Goal: Information Seeking & Learning: Learn about a topic

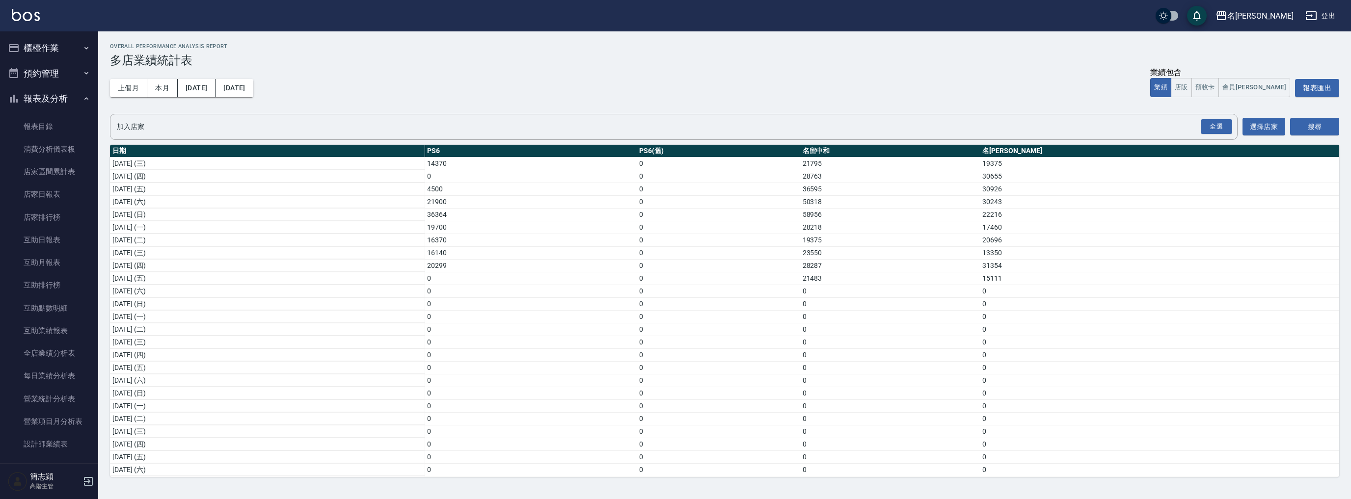
scroll to position [679, 0]
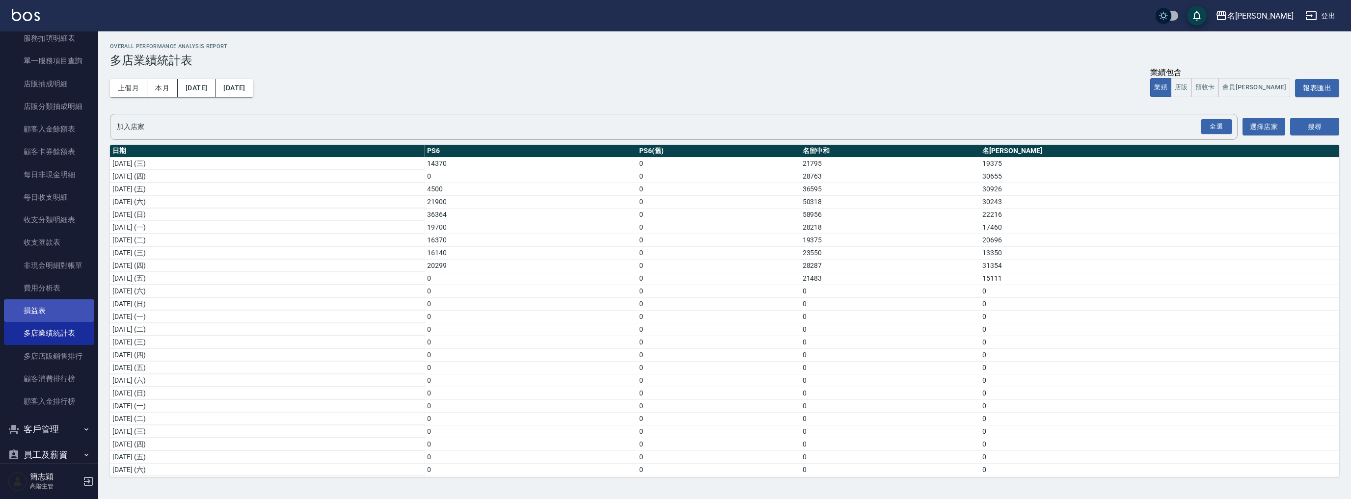
click at [55, 312] on link "損益表" at bounding box center [49, 311] width 90 height 23
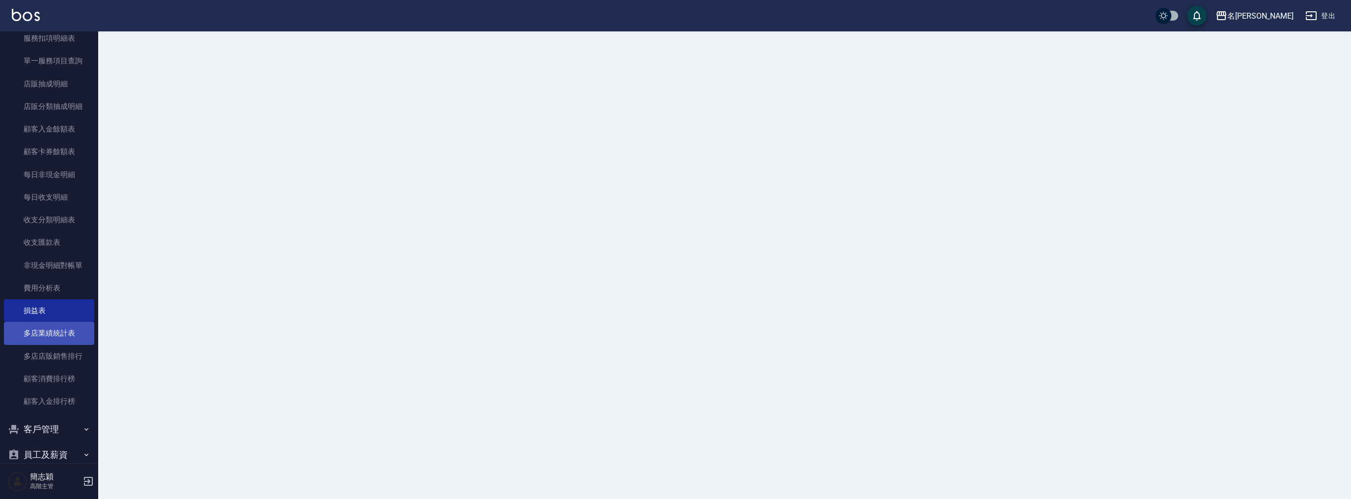
click at [57, 331] on link "多店業績統計表" at bounding box center [49, 333] width 90 height 23
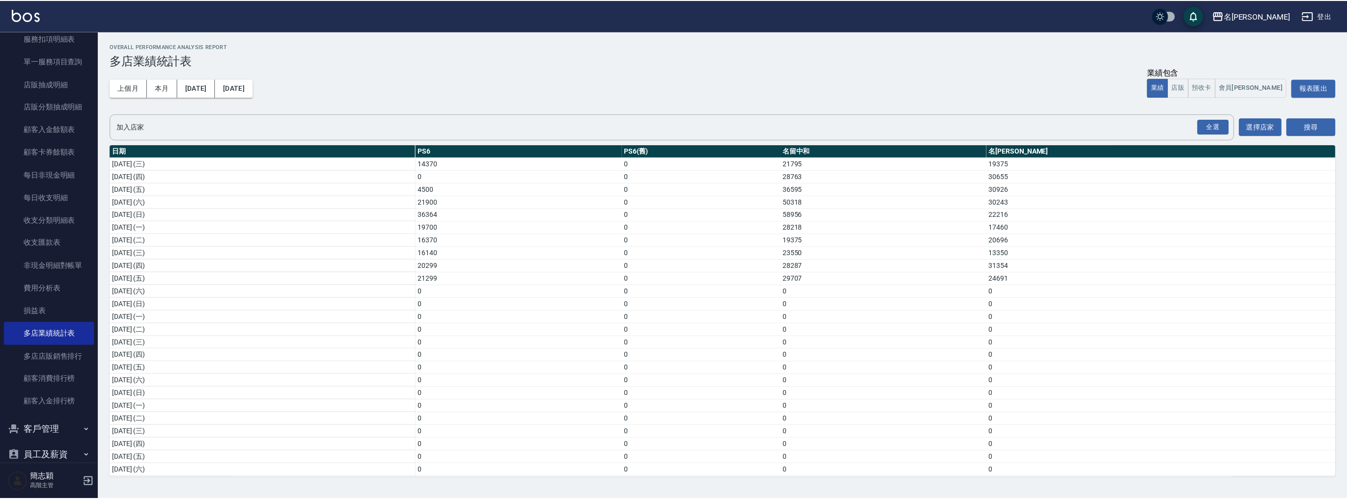
scroll to position [312, 0]
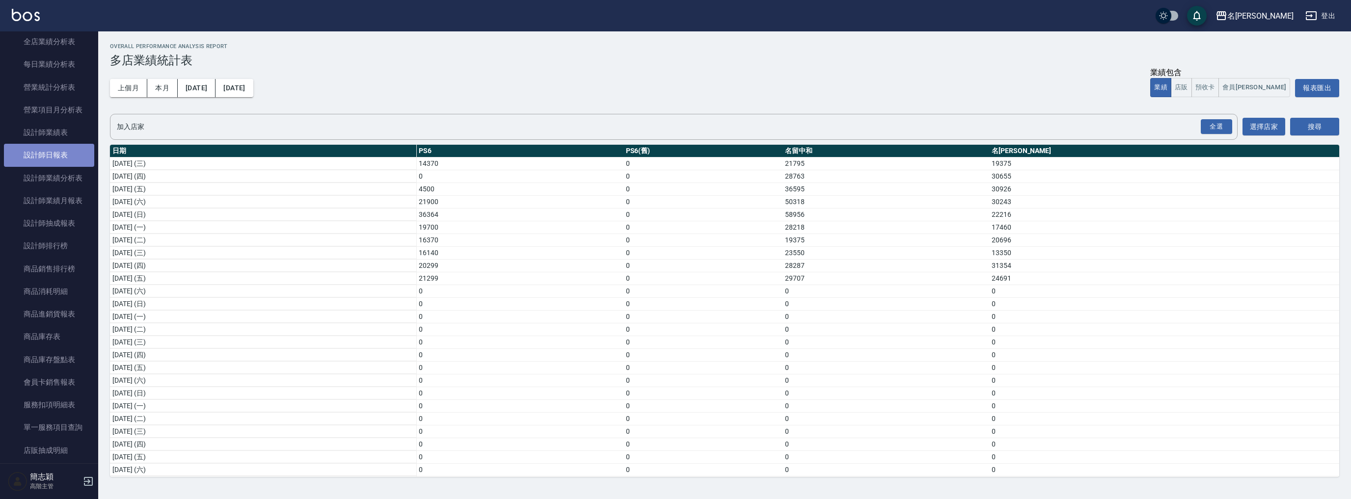
click at [56, 150] on link "設計師日報表" at bounding box center [49, 155] width 90 height 23
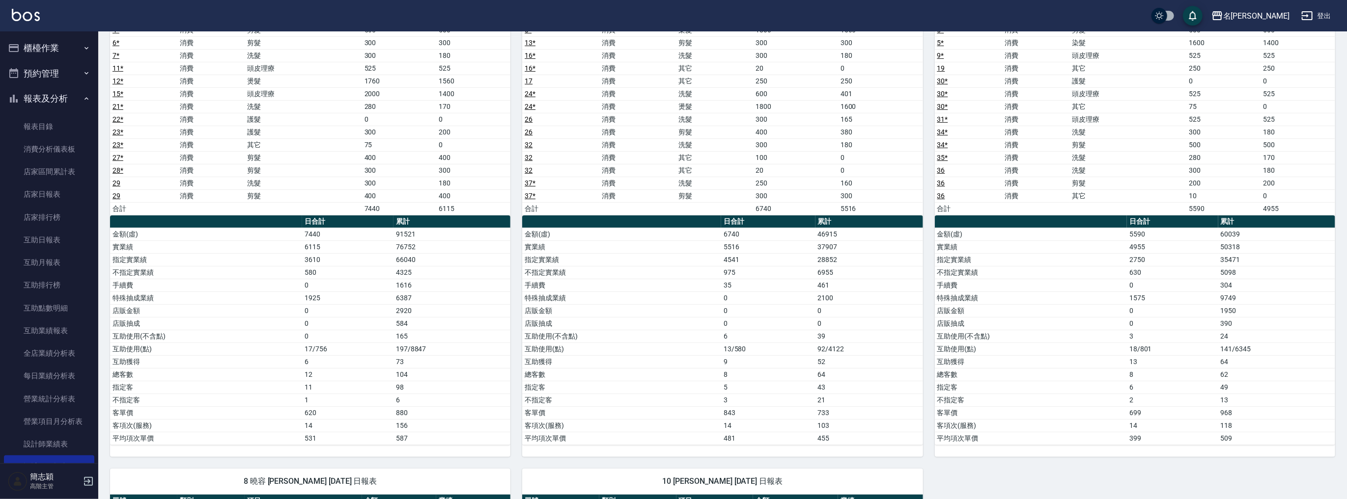
scroll to position [20, 0]
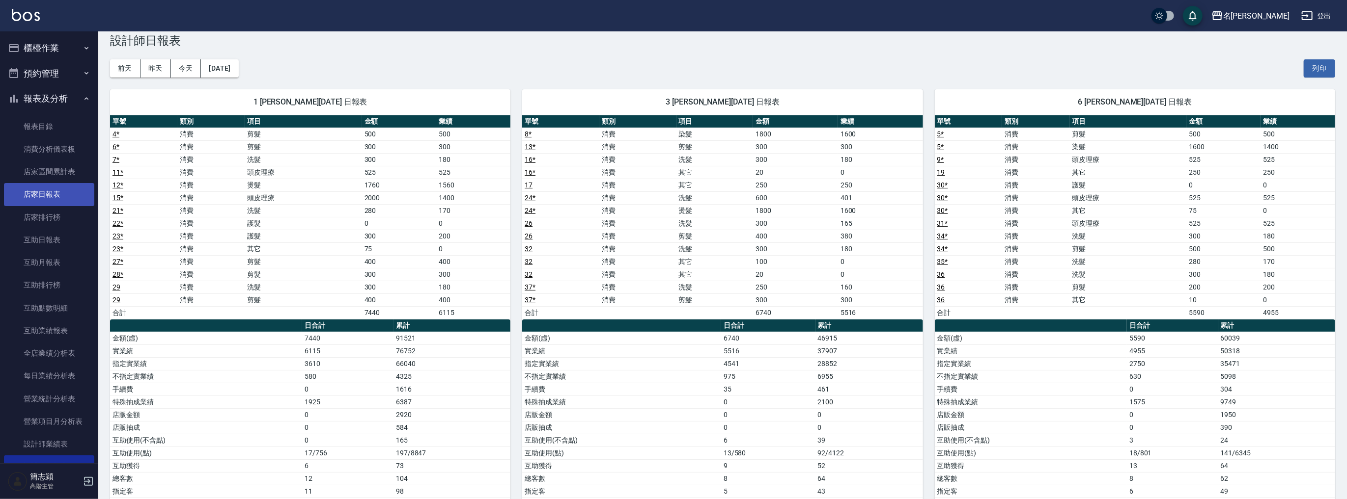
click at [69, 196] on link "店家日報表" at bounding box center [49, 194] width 90 height 23
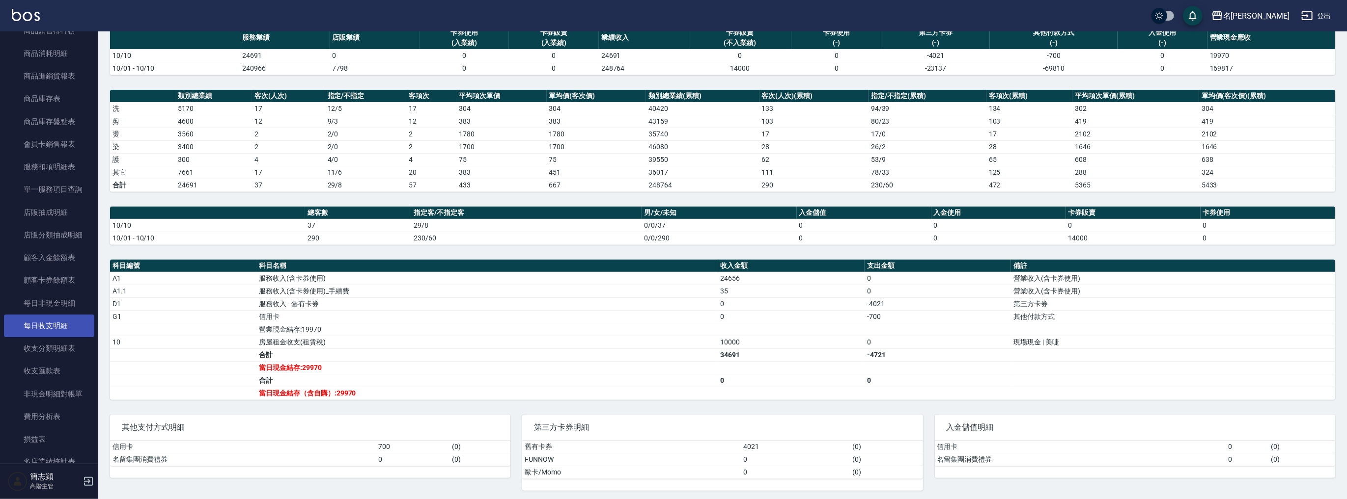
scroll to position [770, 0]
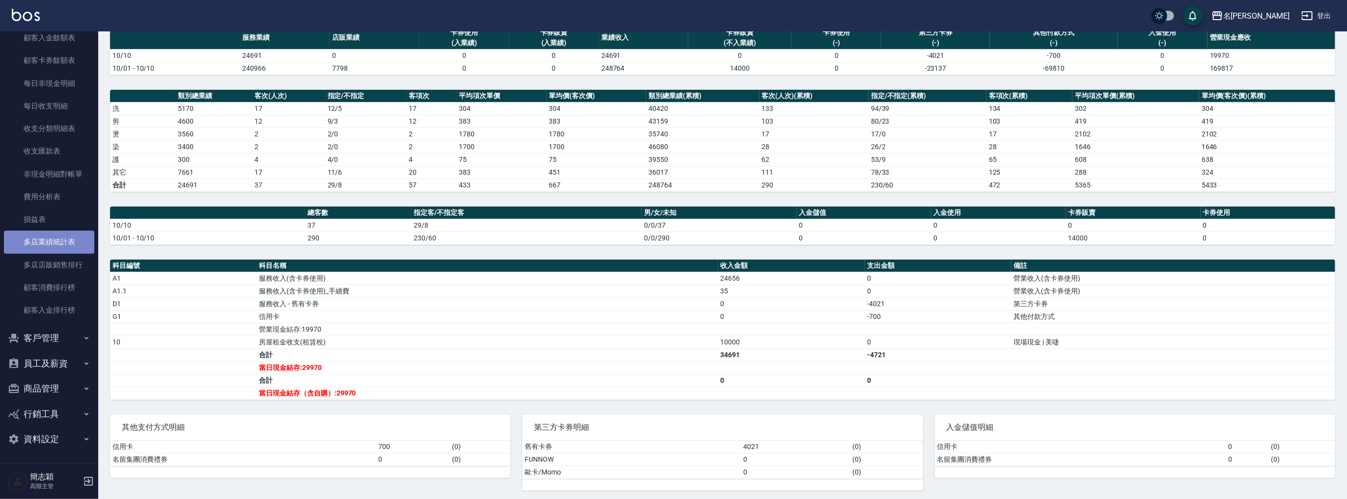
click at [57, 240] on link "多店業績統計表" at bounding box center [49, 242] width 90 height 23
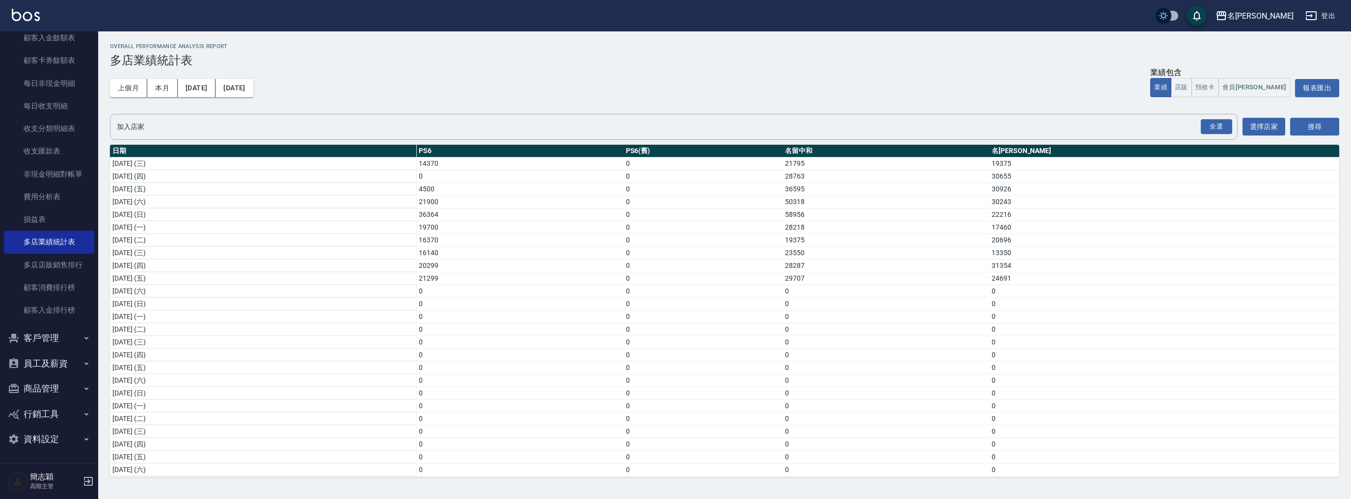
click at [1269, 13] on div "名[PERSON_NAME]" at bounding box center [1261, 16] width 66 height 12
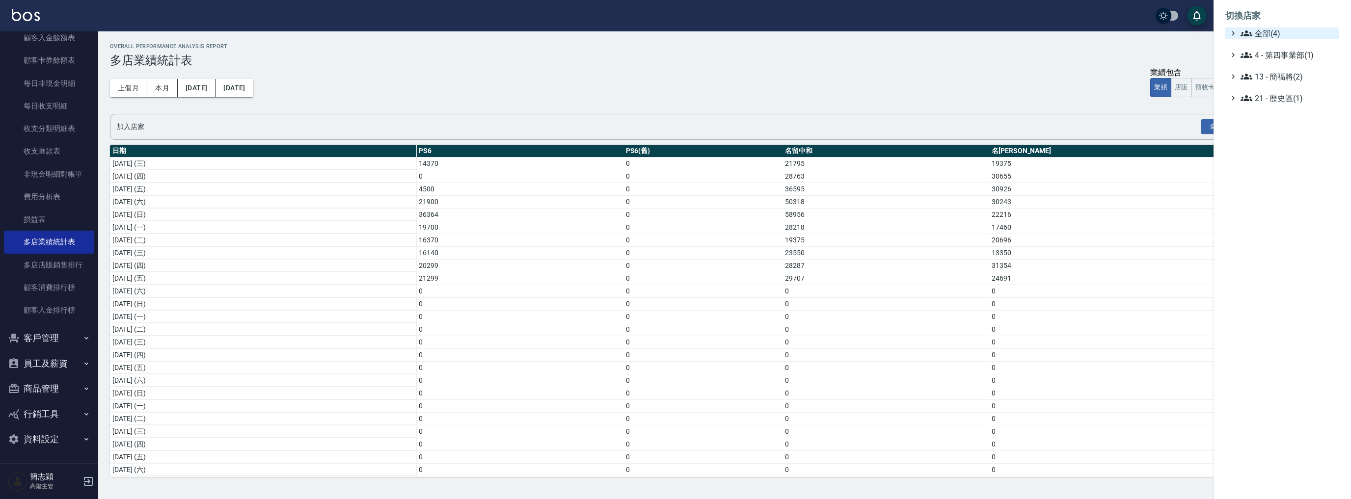
click at [1261, 28] on span "全部(4)" at bounding box center [1288, 34] width 95 height 12
click at [1272, 79] on span "名留中和" at bounding box center [1287, 79] width 96 height 12
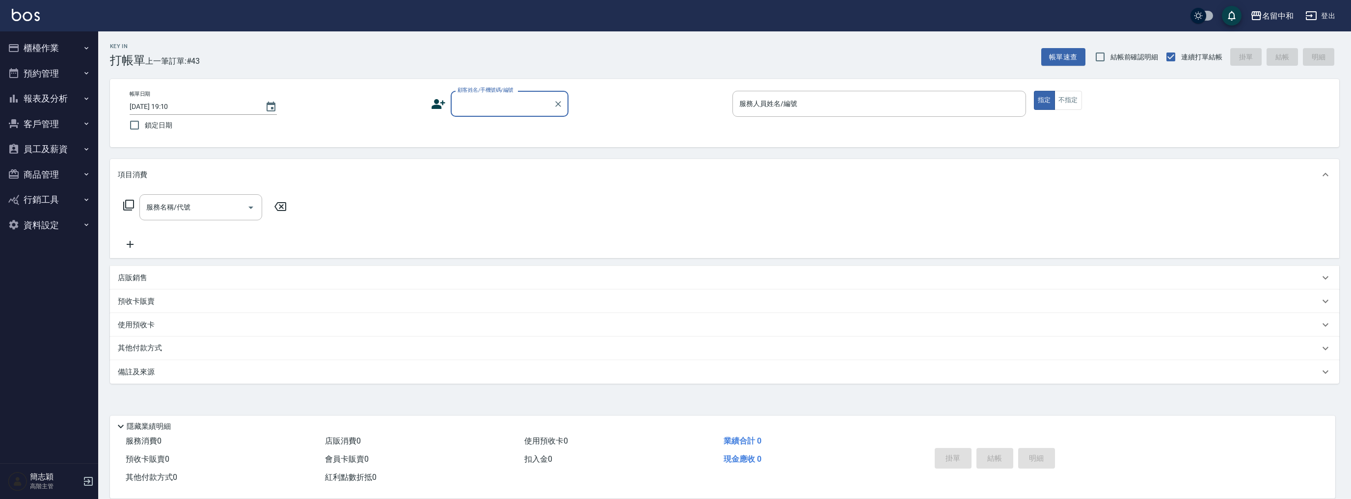
click at [26, 92] on button "報表及分析" at bounding box center [49, 99] width 90 height 26
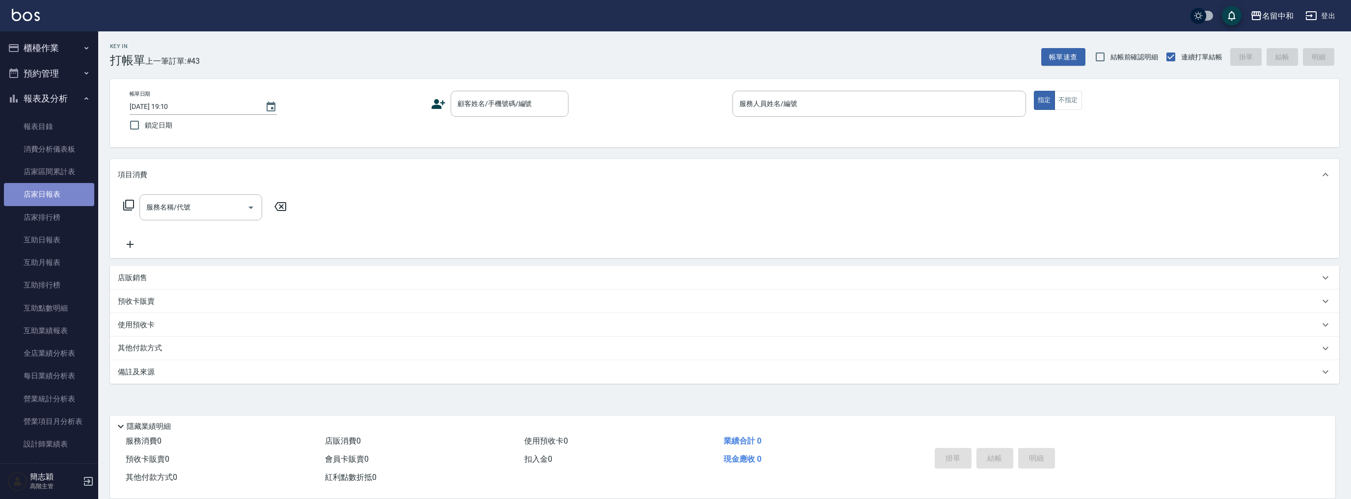
click at [55, 189] on link "店家日報表" at bounding box center [49, 194] width 90 height 23
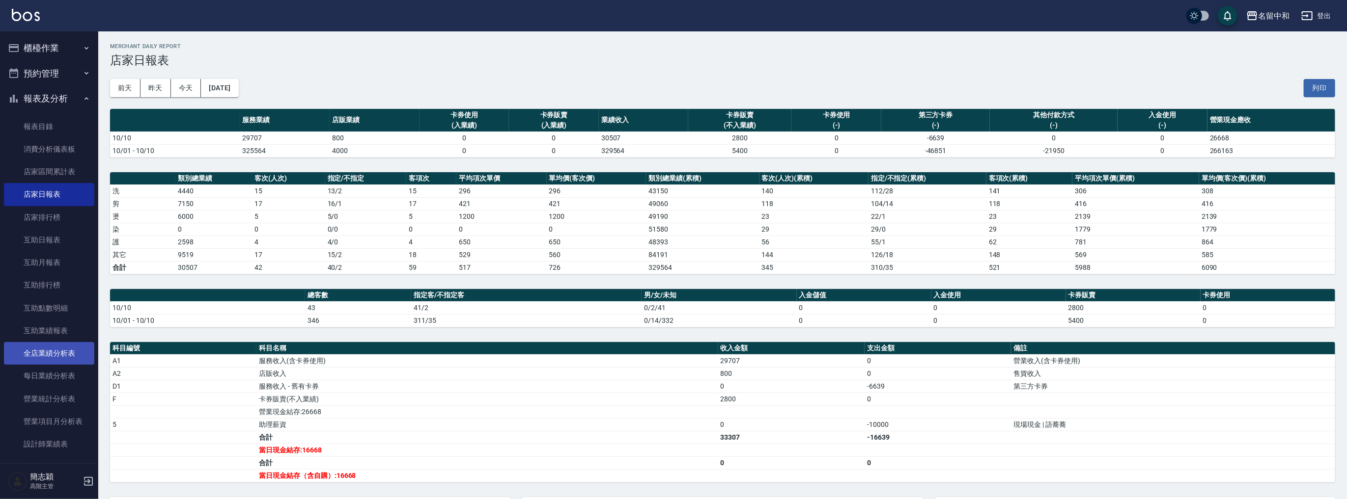
scroll to position [366, 0]
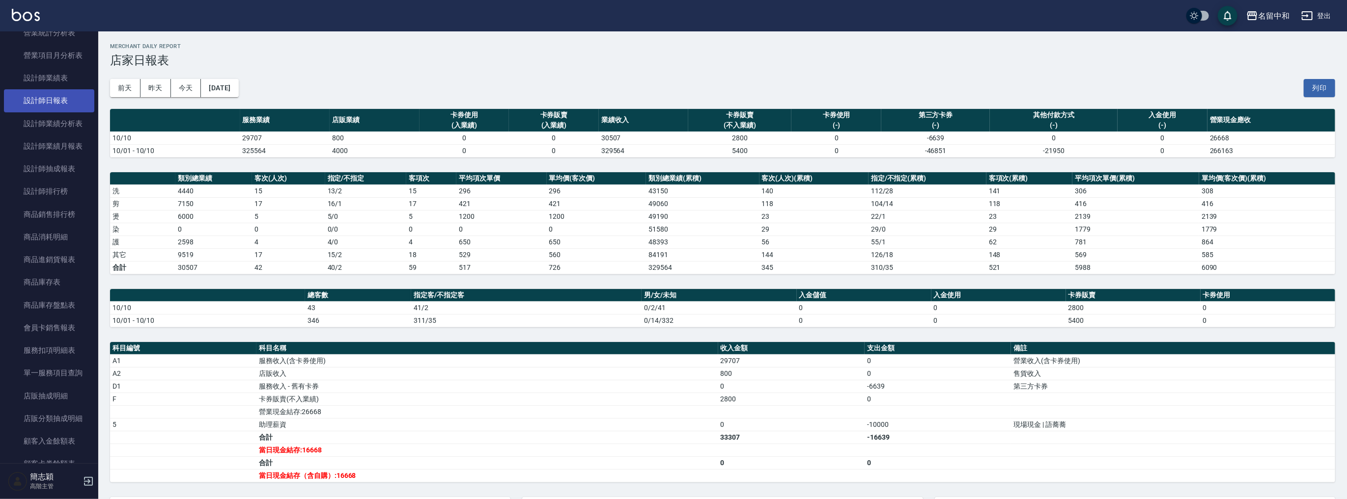
click at [72, 98] on link "設計師日報表" at bounding box center [49, 100] width 90 height 23
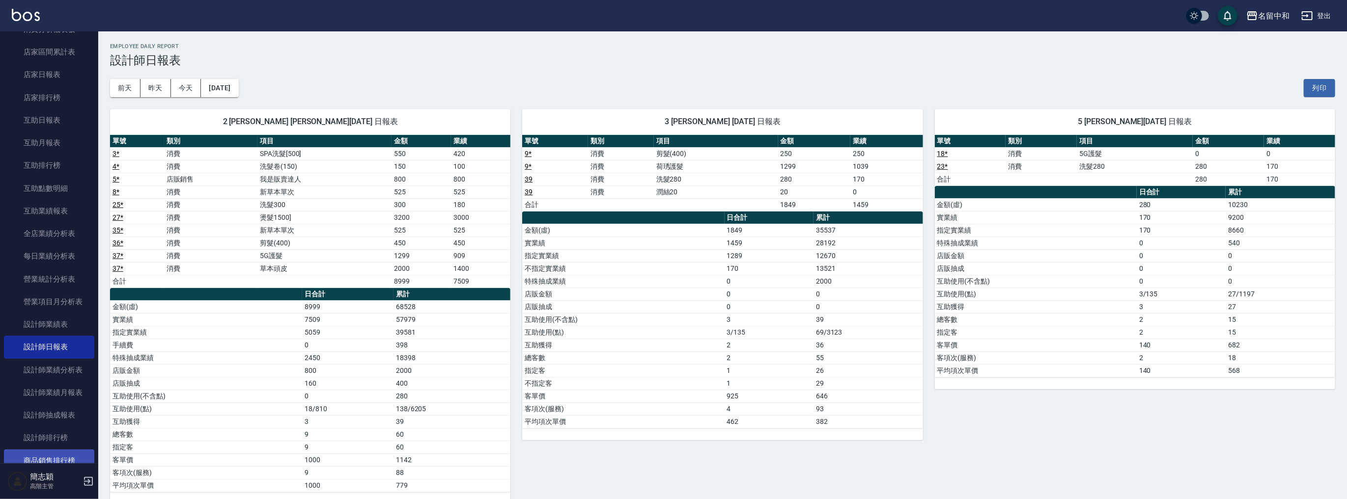
scroll to position [91, 0]
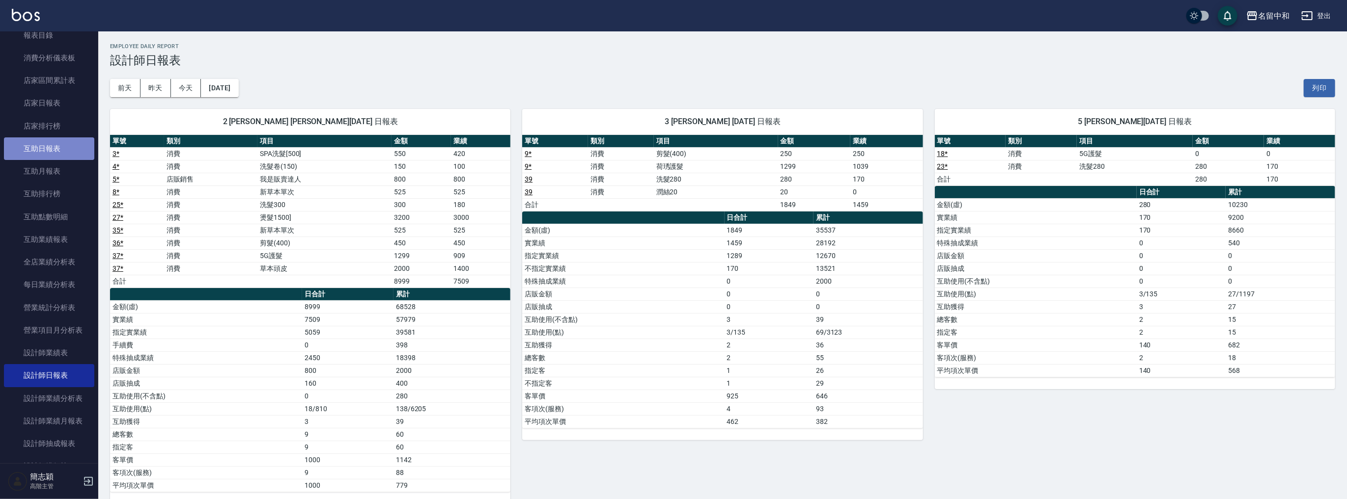
click at [57, 153] on link "互助日報表" at bounding box center [49, 149] width 90 height 23
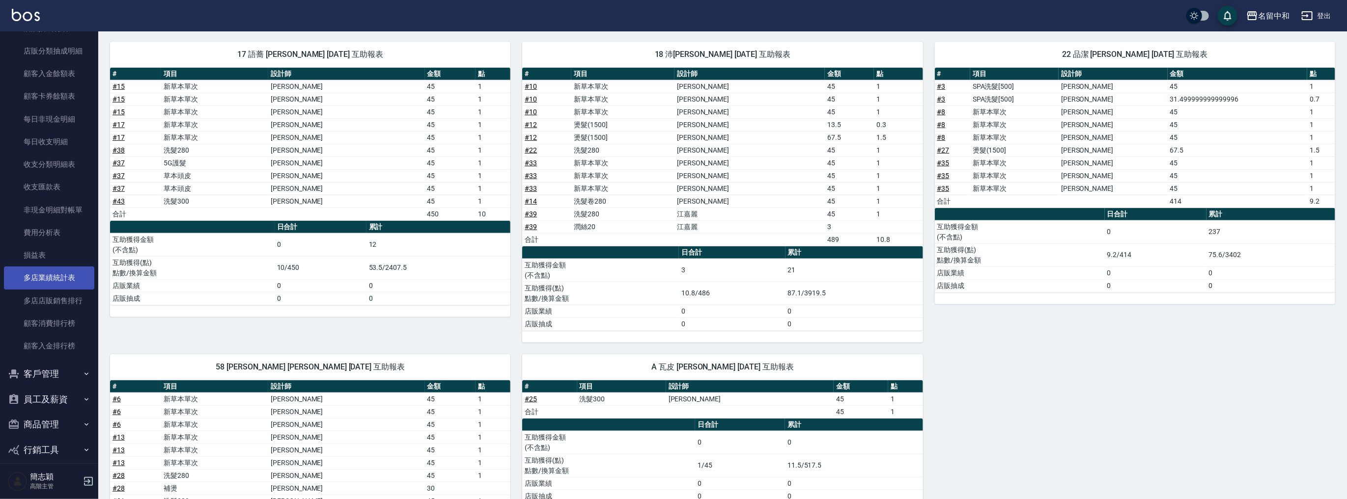
scroll to position [770, 0]
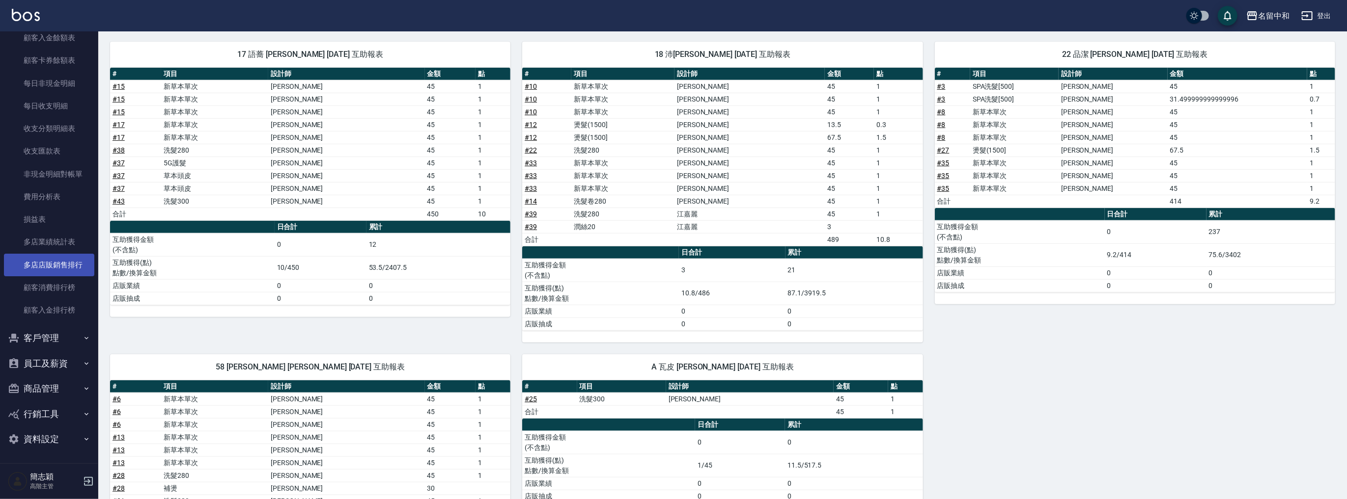
click at [56, 255] on link "多店店販銷售排行" at bounding box center [49, 265] width 90 height 23
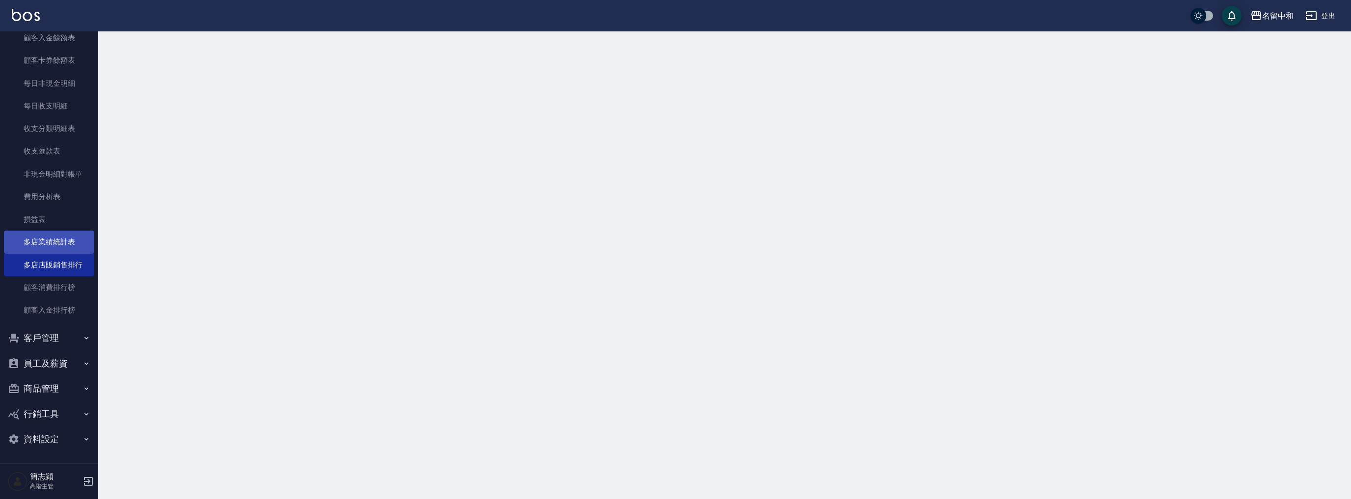
click at [55, 249] on link "多店業績統計表" at bounding box center [49, 242] width 90 height 23
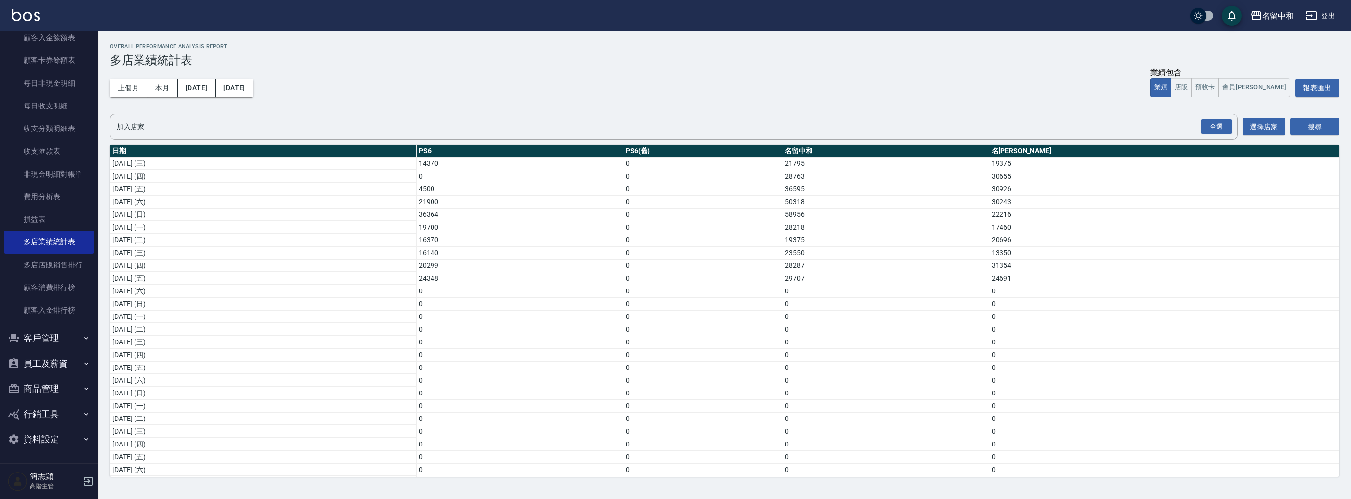
scroll to position [130, 0]
